Goal: Task Accomplishment & Management: Complete application form

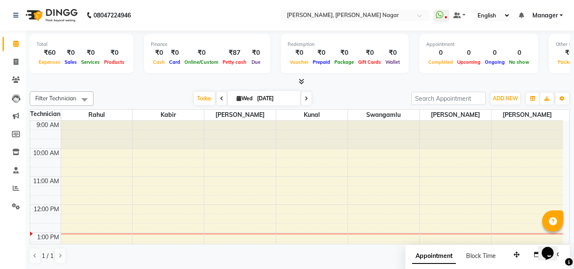
scroll to position [139, 0]
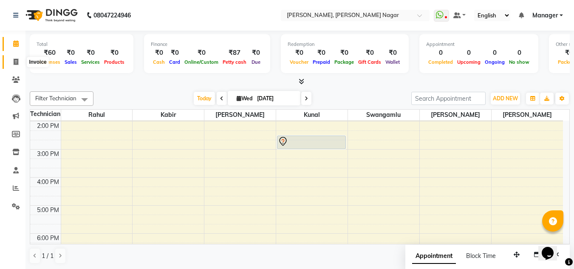
click at [22, 60] on span at bounding box center [15, 62] width 15 height 10
select select "service"
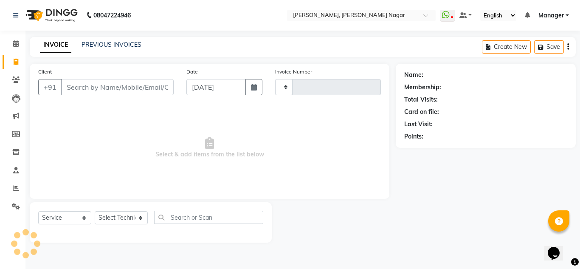
type input "1325"
select select "7686"
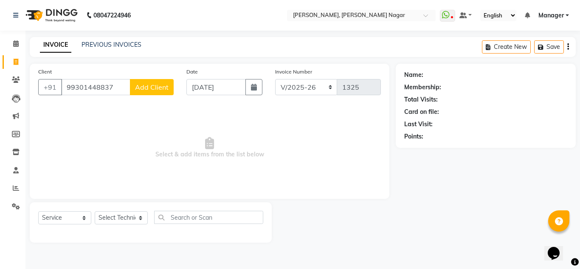
type input "99301448837"
click at [142, 80] on button "Add Client" at bounding box center [152, 87] width 44 height 16
select select "21"
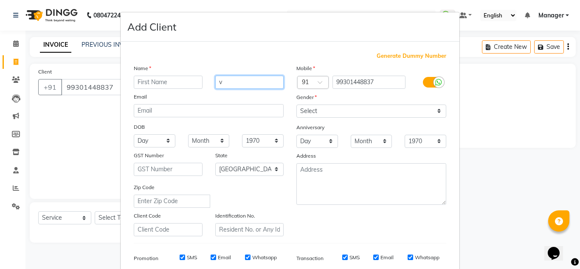
type input "v"
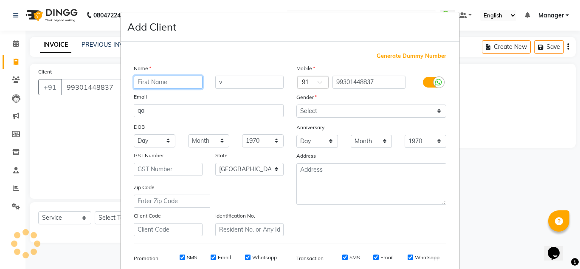
click at [175, 79] on input "text" at bounding box center [168, 82] width 69 height 13
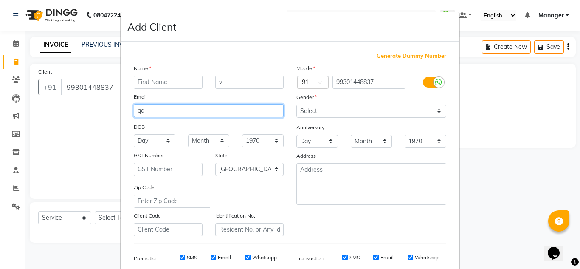
type input "q"
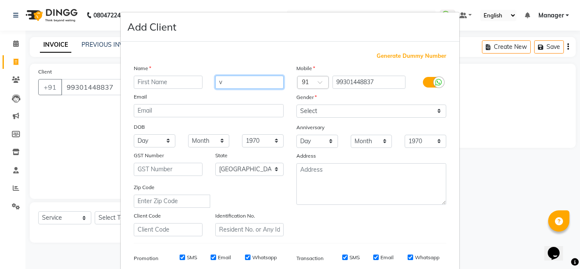
click at [244, 83] on input "v" at bounding box center [249, 82] width 69 height 13
click at [191, 82] on input "text" at bounding box center [168, 82] width 69 height 13
type input "v"
click at [229, 81] on input "v" at bounding box center [249, 82] width 69 height 13
click at [178, 83] on input "text" at bounding box center [168, 82] width 69 height 13
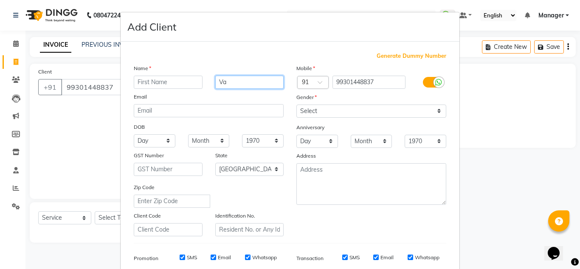
type input "V"
click at [380, 79] on input "99301448837" at bounding box center [368, 82] width 73 height 13
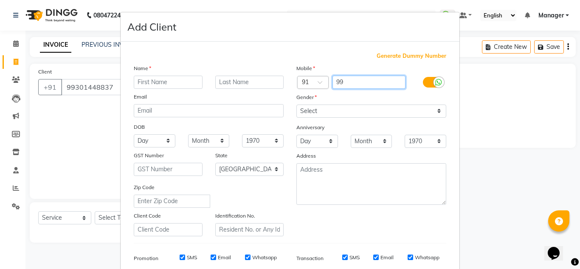
type input "9"
click at [553, 238] on div "Opens Chat This icon Opens the chat window." at bounding box center [558, 238] width 20 height 0
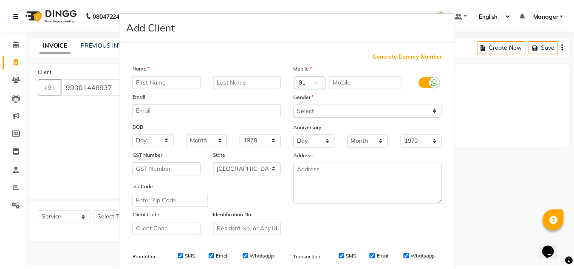
scroll to position [123, 0]
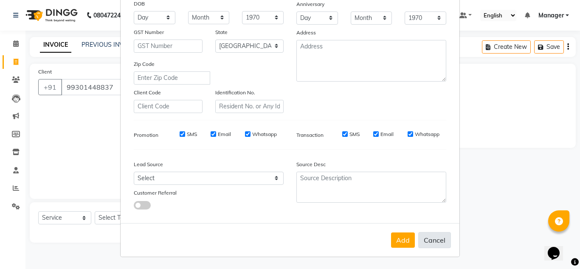
click at [435, 239] on button "Cancel" at bounding box center [434, 240] width 33 height 16
select select
select select "null"
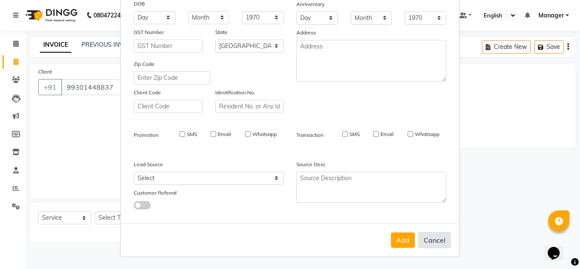
select select
checkbox input "false"
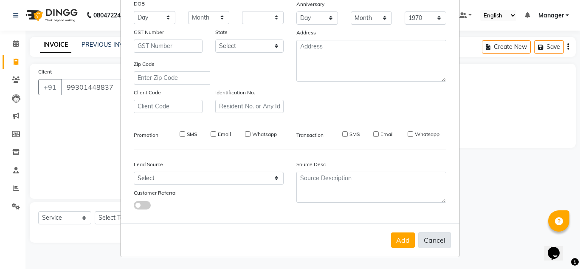
checkbox input "false"
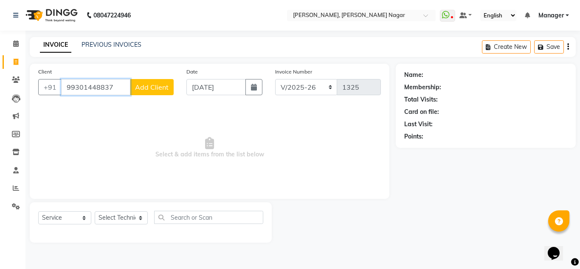
click at [119, 91] on input "99301448837" at bounding box center [95, 87] width 69 height 16
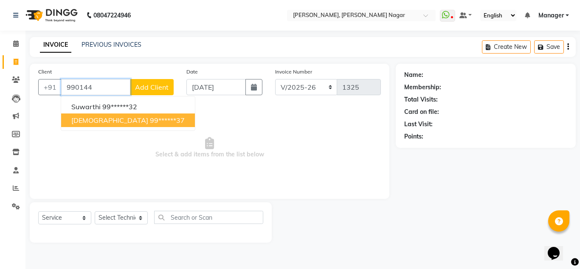
click at [150, 116] on ngb-highlight "99******37" at bounding box center [167, 120] width 35 height 8
type input "99******37"
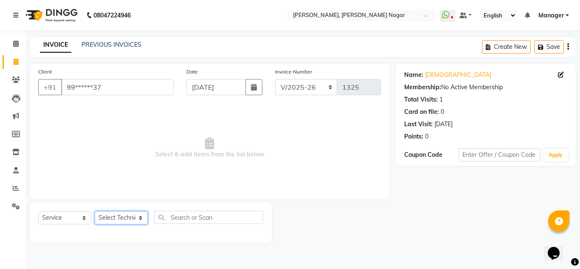
click at [141, 217] on select "Select Technician akki [PERSON_NAME] Sultha Bilal [PERSON_NAME] [PERSON_NAME] k…" at bounding box center [121, 217] width 53 height 13
select select "81675"
click at [95, 211] on select "Select Technician akki [PERSON_NAME] Sultha Bilal [PERSON_NAME] [PERSON_NAME] k…" at bounding box center [121, 217] width 53 height 13
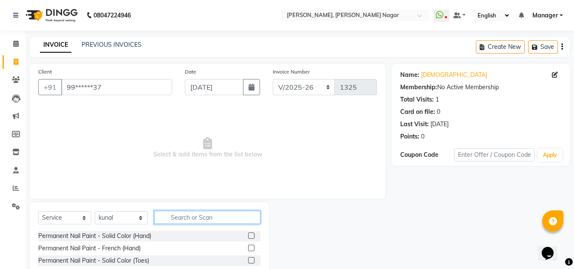
click at [193, 217] on input "text" at bounding box center [207, 217] width 106 height 13
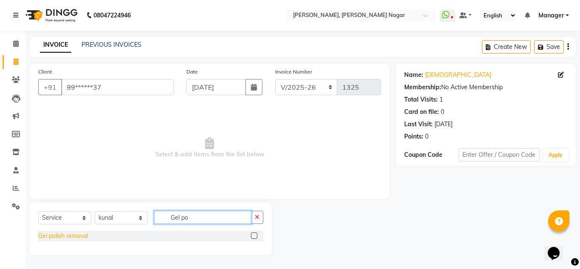
type input "Gel po"
click at [51, 235] on div "Gel polish removal" at bounding box center [63, 235] width 50 height 9
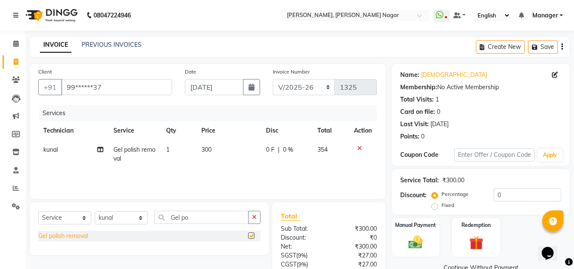
checkbox input "false"
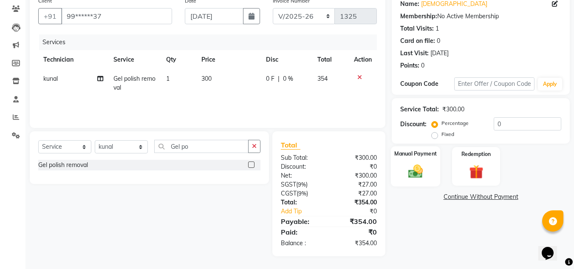
click at [421, 175] on img at bounding box center [415, 171] width 24 height 17
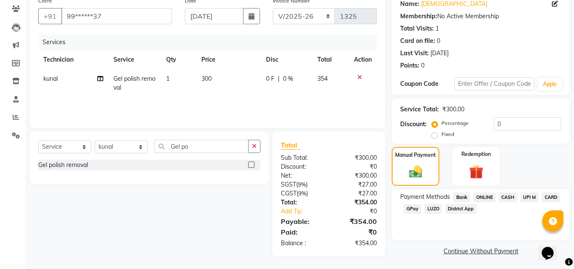
click at [413, 211] on span "GPay" at bounding box center [411, 209] width 17 height 10
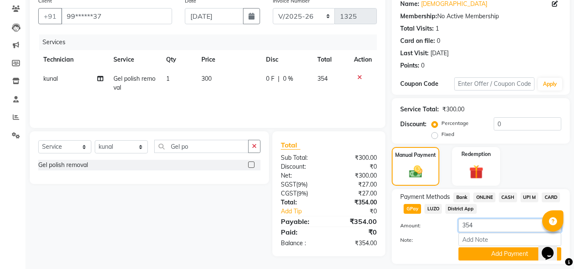
click at [482, 221] on input "354" at bounding box center [509, 225] width 103 height 13
type input "3"
type input "50"
click at [495, 259] on button "Add Payment" at bounding box center [509, 253] width 103 height 13
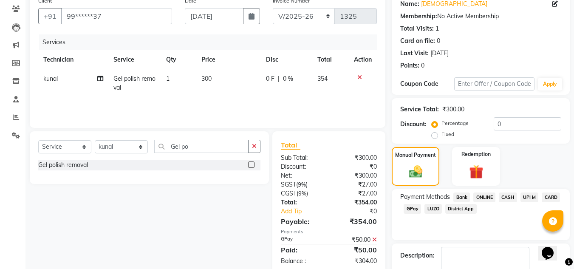
click at [514, 197] on span "CASH" at bounding box center [507, 197] width 18 height 10
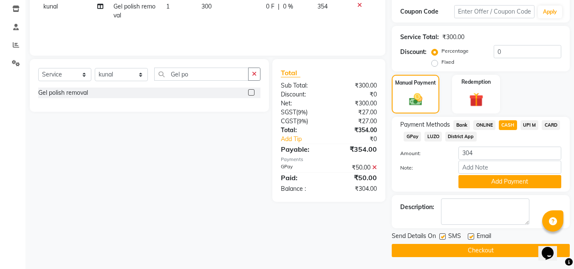
scroll to position [144, 0]
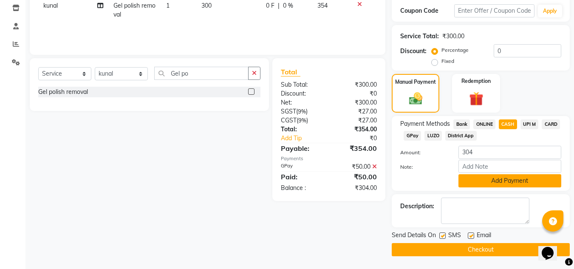
click at [513, 178] on button "Add Payment" at bounding box center [509, 180] width 103 height 13
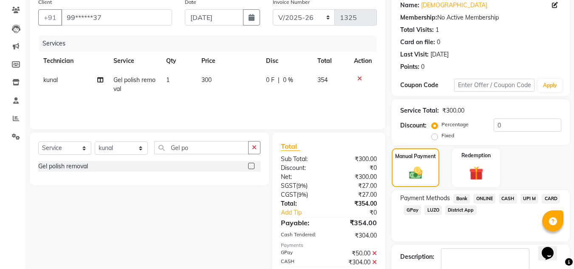
scroll to position [120, 0]
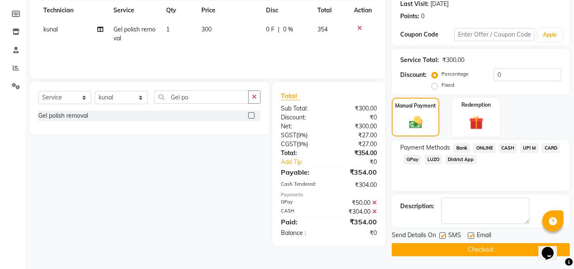
click at [423, 247] on button "Checkout" at bounding box center [480, 249] width 178 height 13
